Goal: Check status: Check status

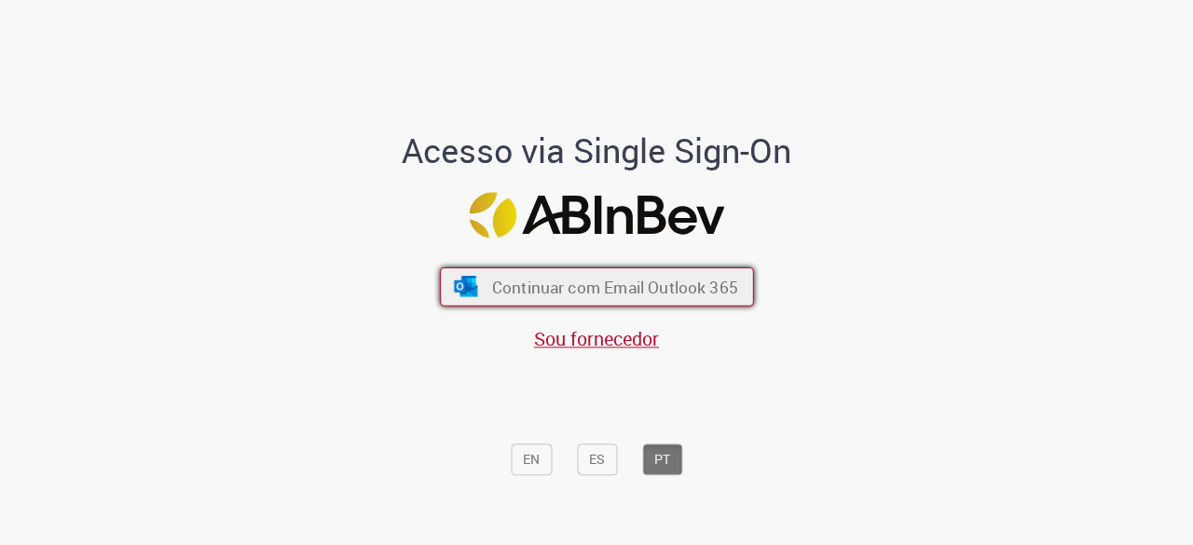
click at [693, 301] on button "Continuar com Email Outlook 365" at bounding box center [597, 286] width 314 height 39
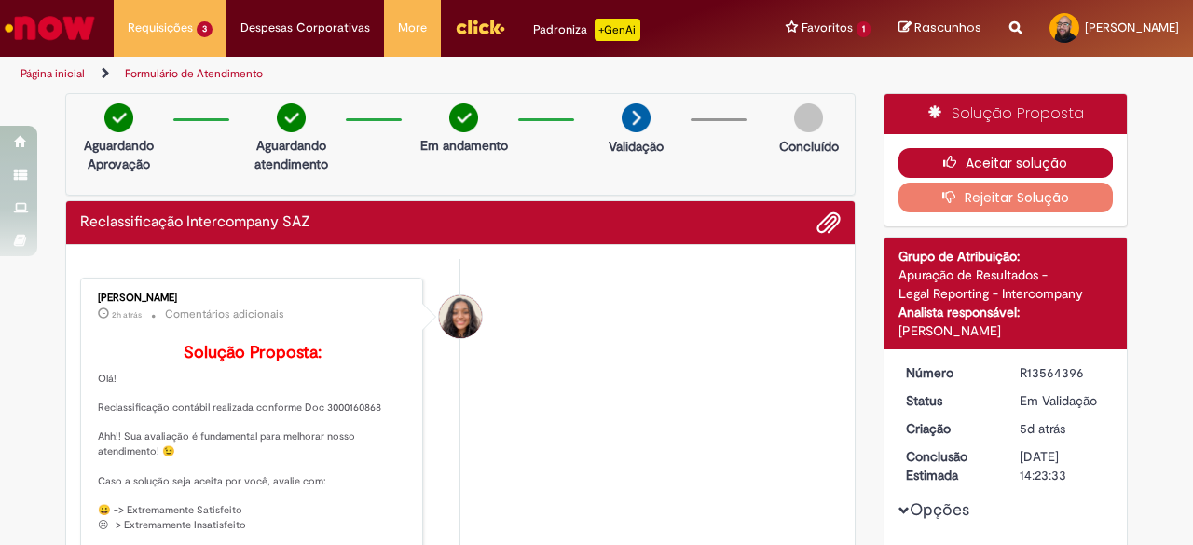
click at [949, 160] on icon "button" at bounding box center [954, 162] width 22 height 13
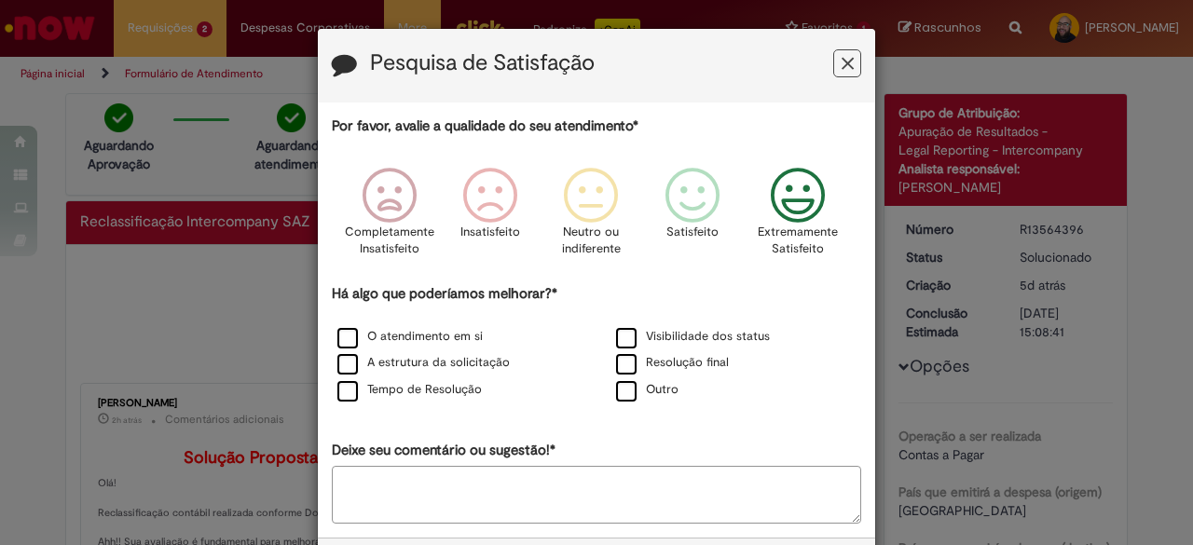
click at [786, 201] on icon "Feedback" at bounding box center [798, 196] width 70 height 56
click at [675, 332] on label "Visibilidade dos status" at bounding box center [693, 337] width 154 height 18
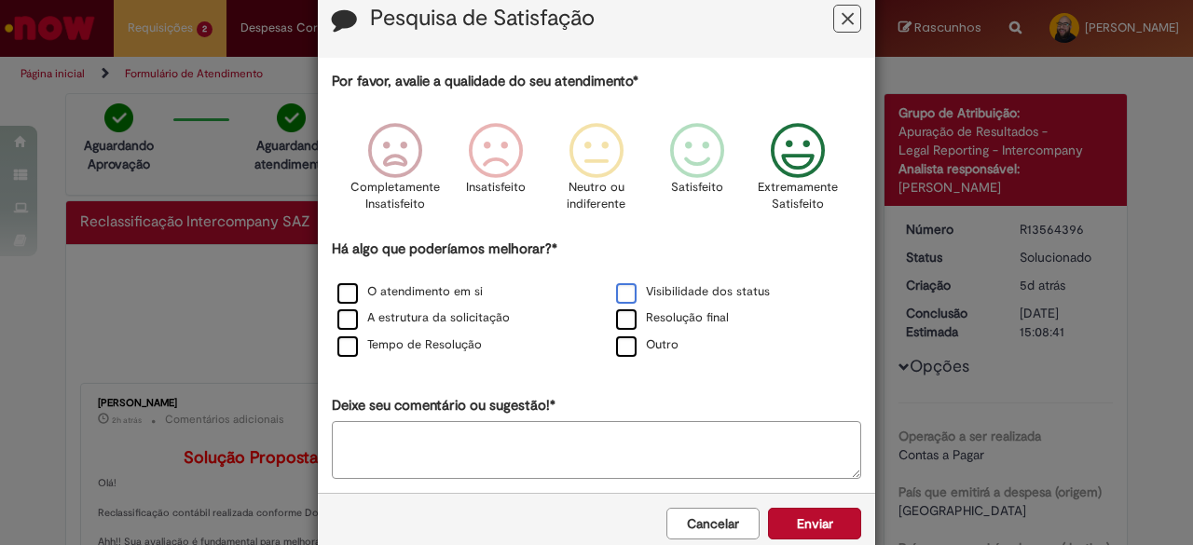
scroll to position [79, 0]
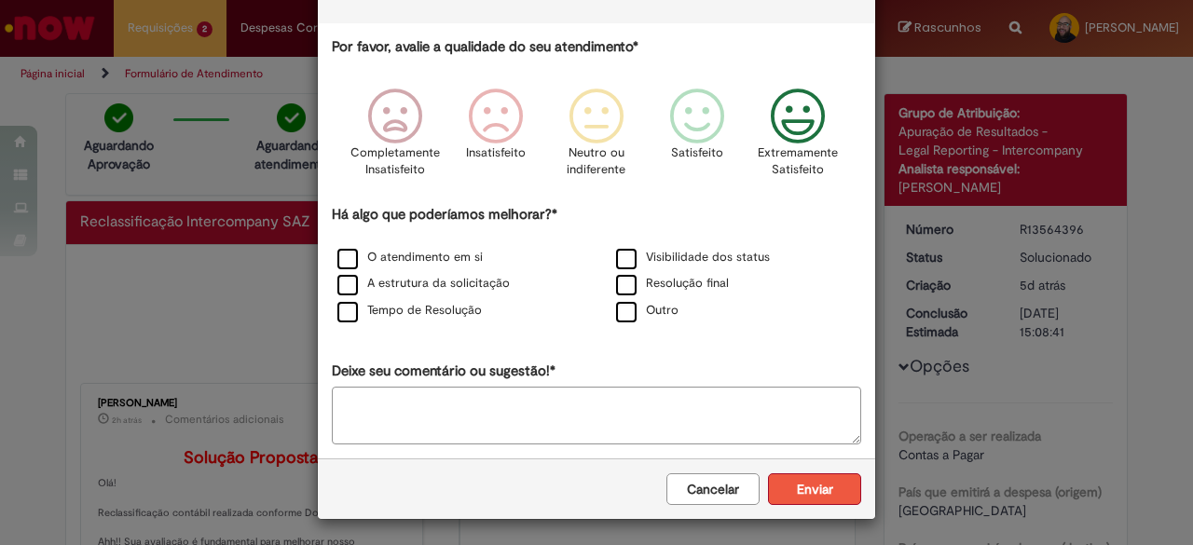
click at [802, 488] on button "Enviar" at bounding box center [814, 489] width 93 height 32
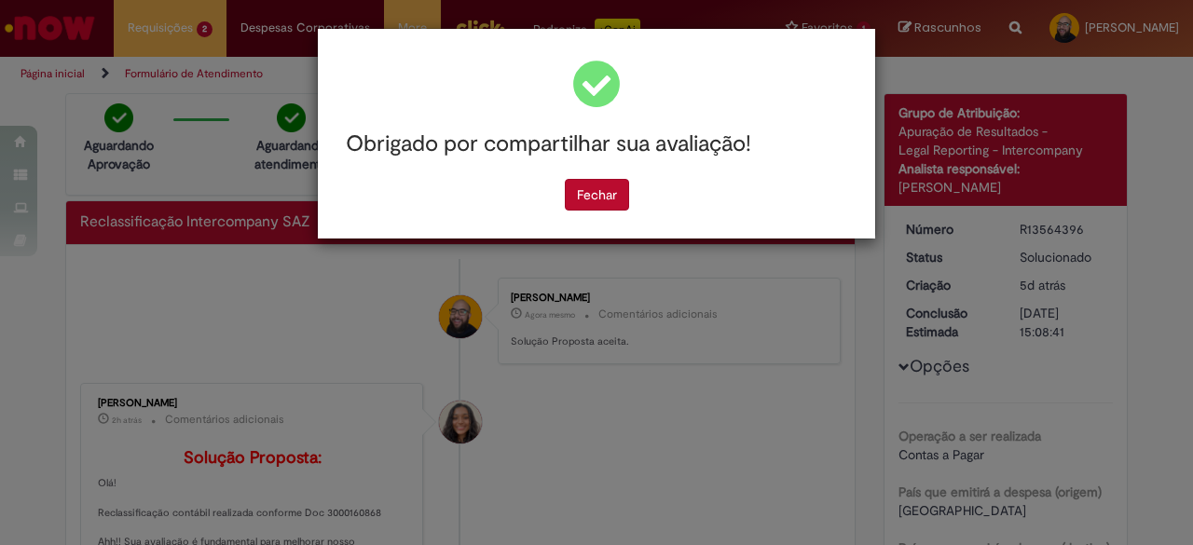
scroll to position [0, 0]
click at [616, 188] on button "Fechar" at bounding box center [597, 195] width 64 height 32
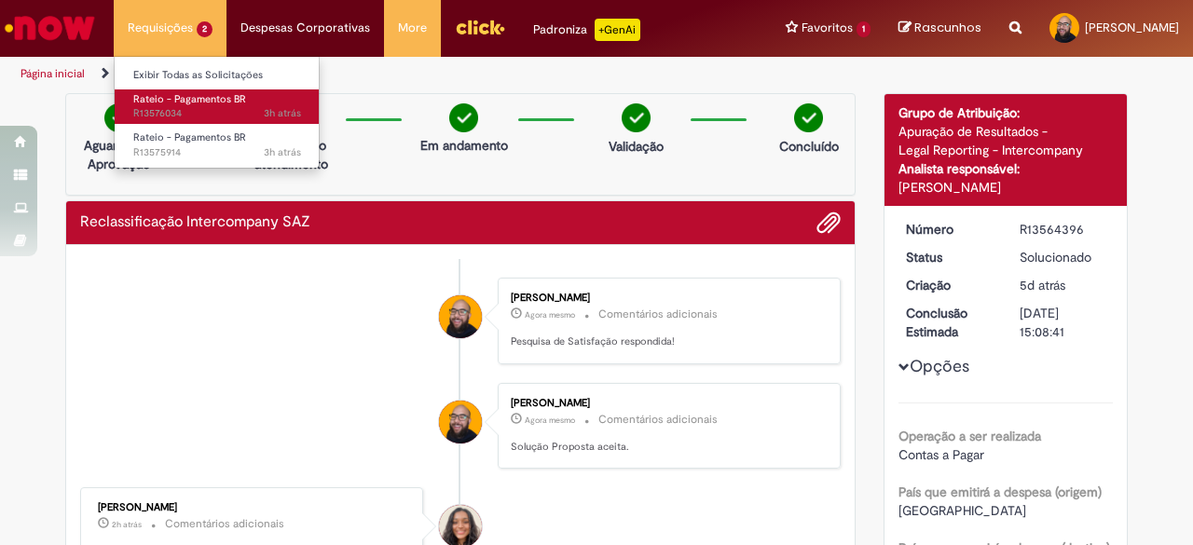
click at [180, 98] on span "Rateio - Pagamentos BR" at bounding box center [189, 99] width 113 height 14
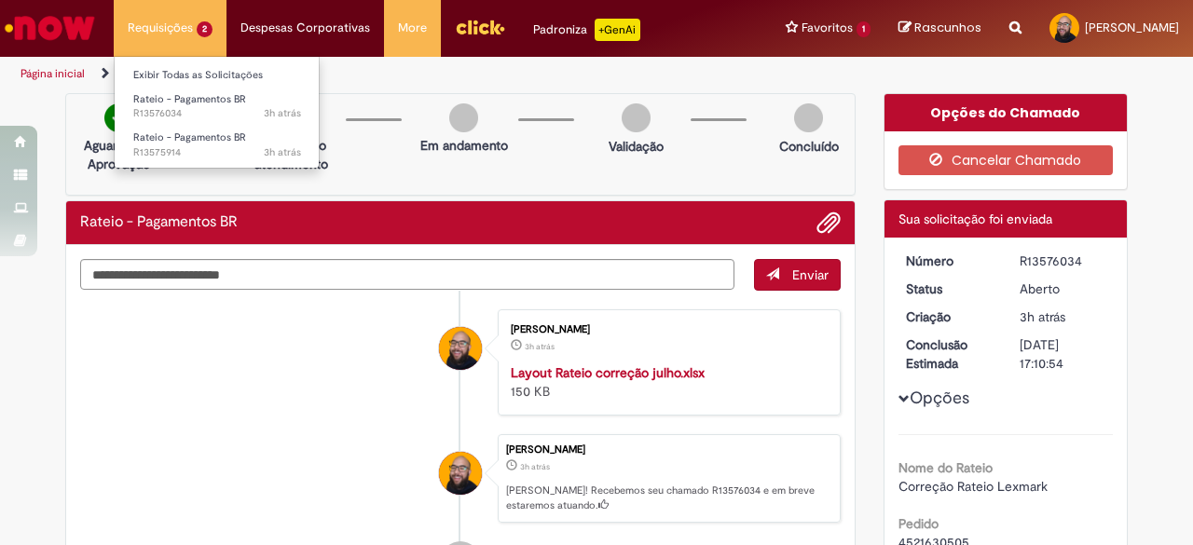
click at [167, 162] on ul "Exibir Todas as Solicitações Rateio - Pagamentos BR 3h atrás 3 horas atrás R135…" at bounding box center [217, 112] width 206 height 113
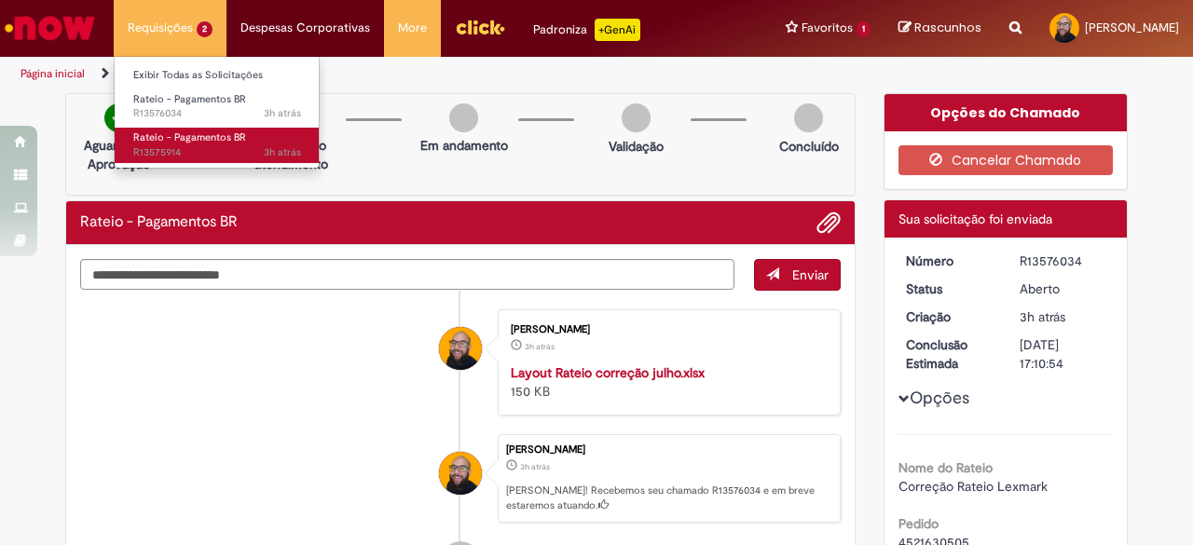
click at [171, 155] on span "3h atrás 3 horas atrás R13575914" at bounding box center [217, 152] width 168 height 15
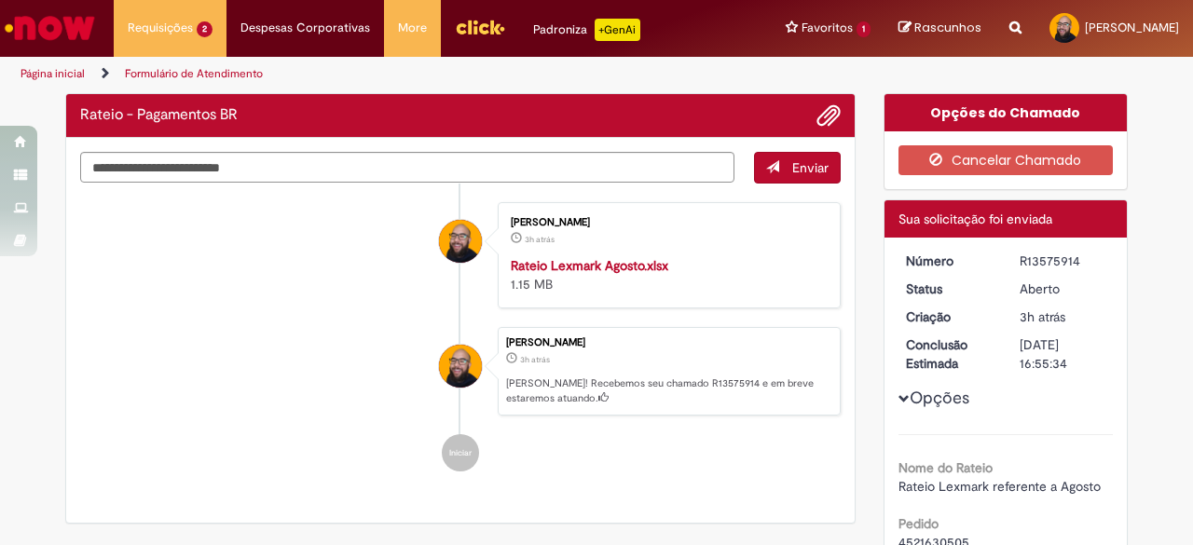
click at [1020, 262] on div "R13575914" at bounding box center [1063, 261] width 87 height 19
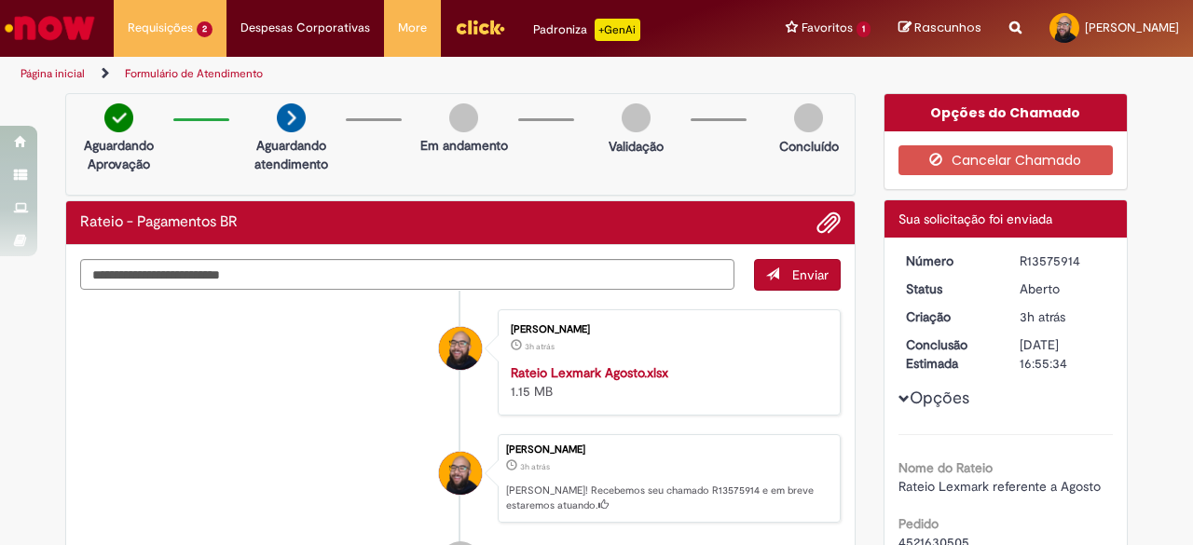
drag, startPoint x: 1016, startPoint y: 257, endPoint x: 1070, endPoint y: 251, distance: 54.4
click at [1070, 252] on div "R13575914" at bounding box center [1063, 261] width 87 height 19
copy div "R13575914"
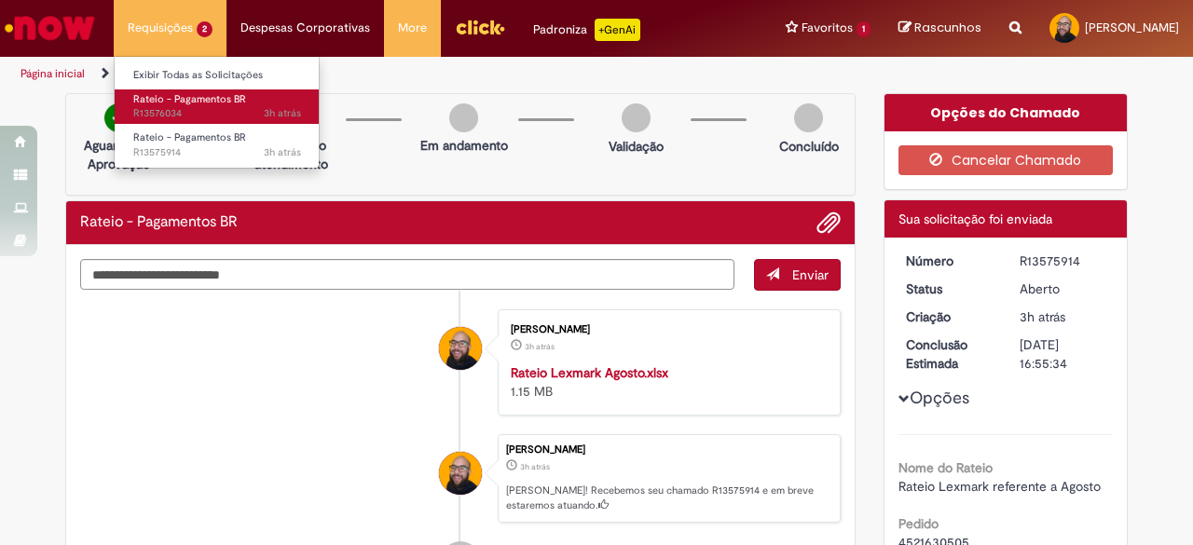
click at [176, 103] on span "Rateio - Pagamentos BR" at bounding box center [189, 99] width 113 height 14
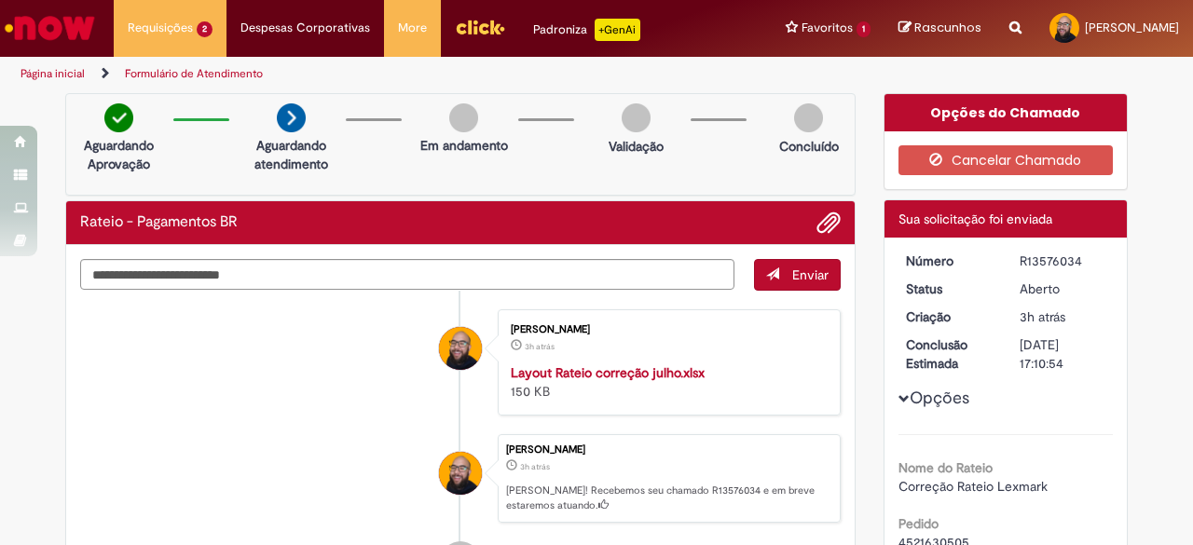
drag, startPoint x: 1015, startPoint y: 260, endPoint x: 1074, endPoint y: 260, distance: 58.7
click at [1074, 260] on div "R13576034" at bounding box center [1063, 261] width 87 height 19
copy div "R13576034"
